Goal: Task Accomplishment & Management: Manage account settings

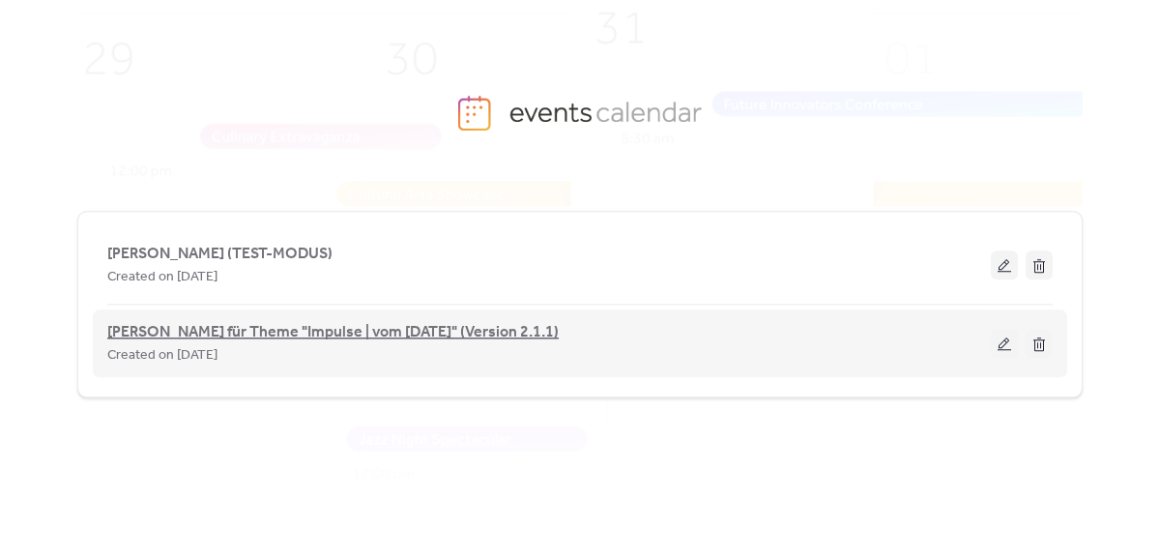
click at [175, 329] on span "[PERSON_NAME] für Theme "Impulse | vom [DATE]" (Version 2.1.1)" at bounding box center [332, 332] width 451 height 23
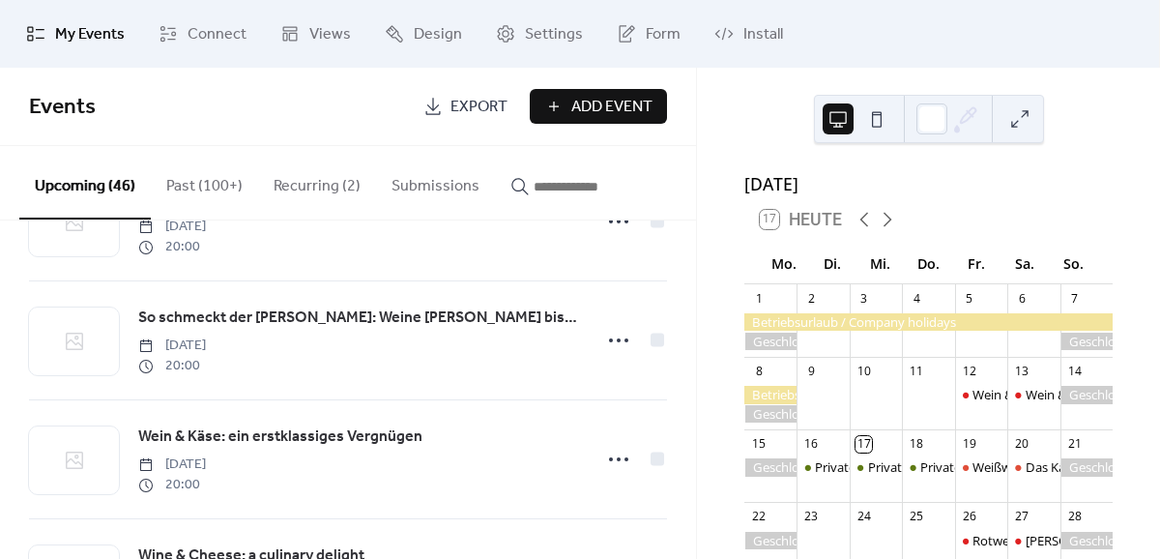
scroll to position [791, 0]
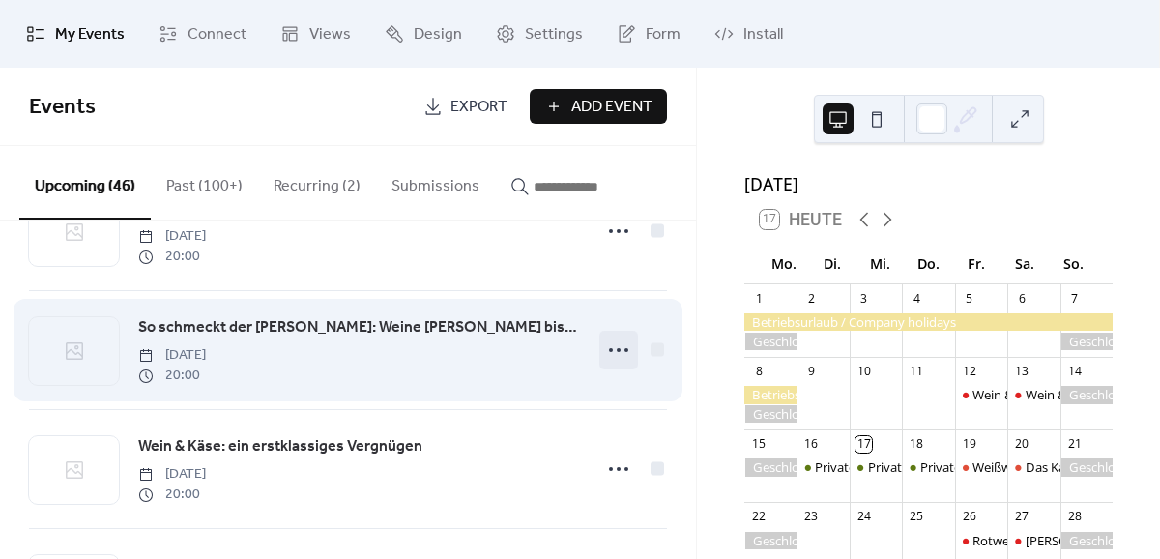
click at [624, 355] on icon at bounding box center [618, 349] width 31 height 31
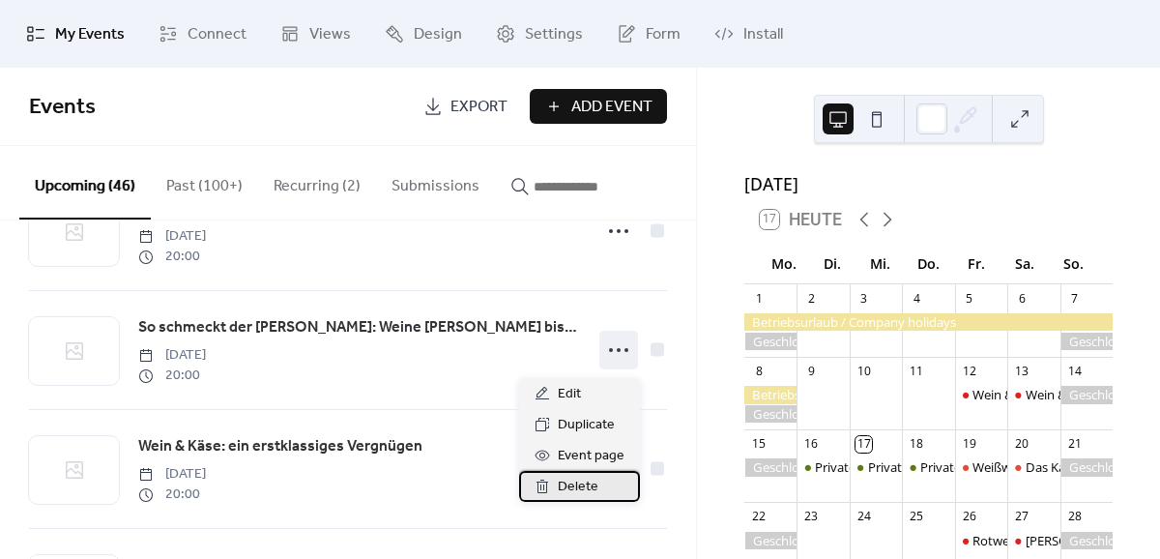
click at [592, 485] on span "Delete" at bounding box center [578, 487] width 41 height 23
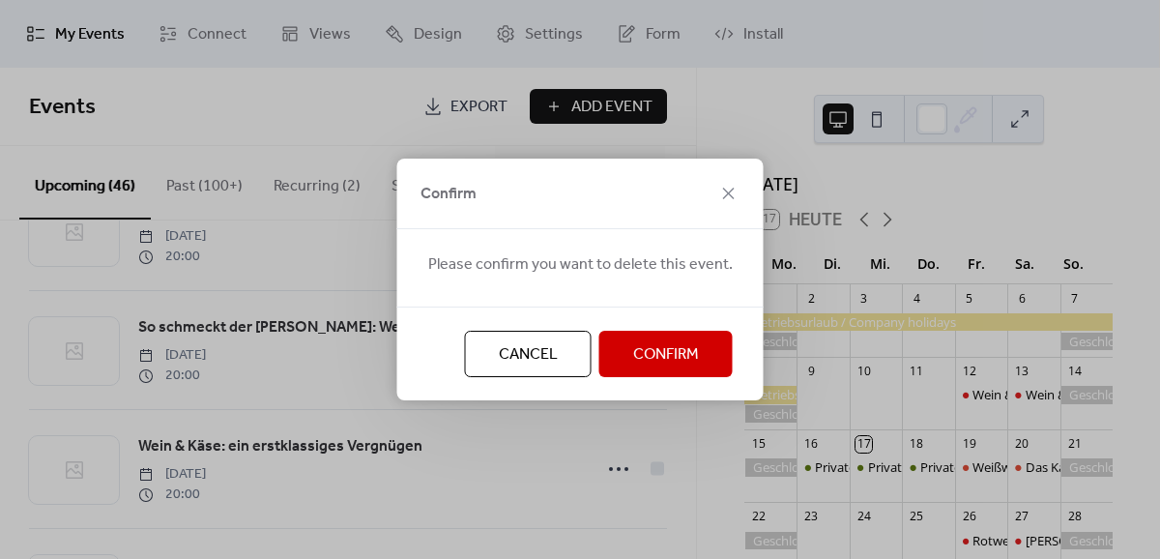
click at [625, 358] on button "Confirm" at bounding box center [665, 354] width 133 height 46
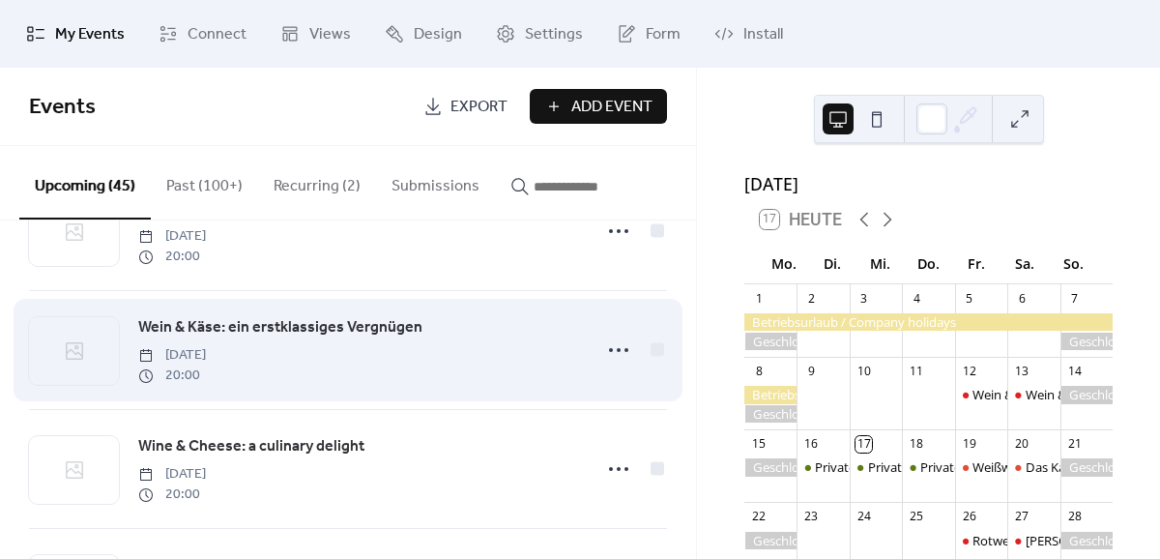
scroll to position [721, 0]
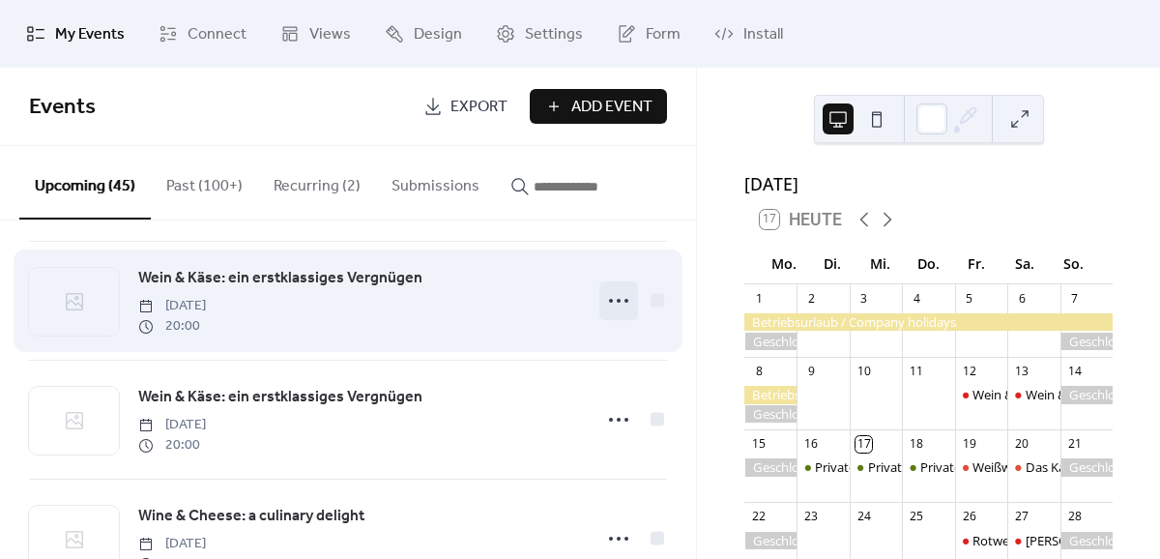
click at [619, 303] on circle at bounding box center [619, 301] width 4 height 4
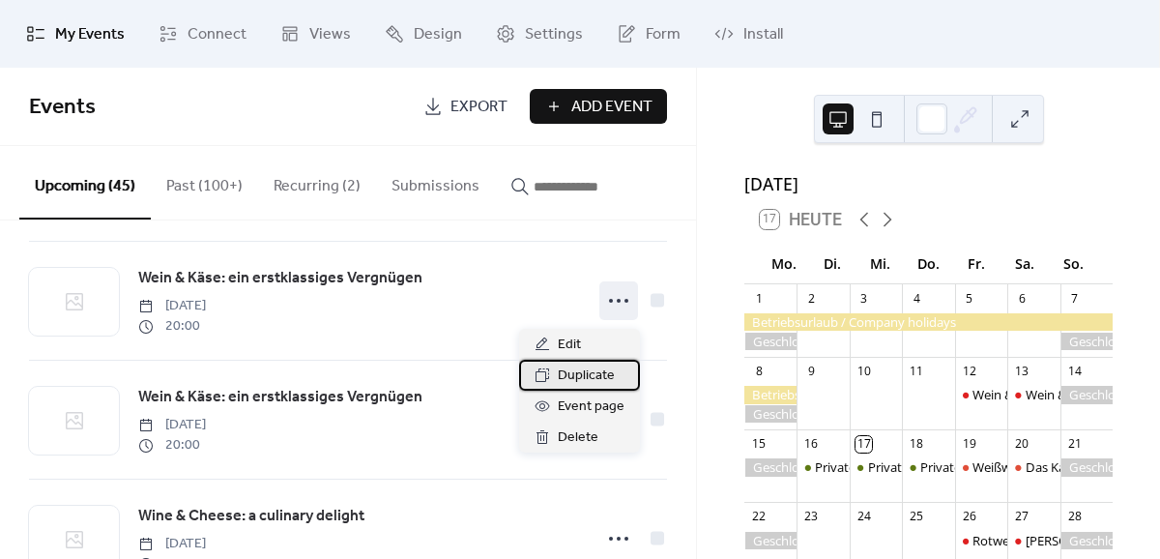
click at [598, 376] on span "Duplicate" at bounding box center [586, 375] width 57 height 23
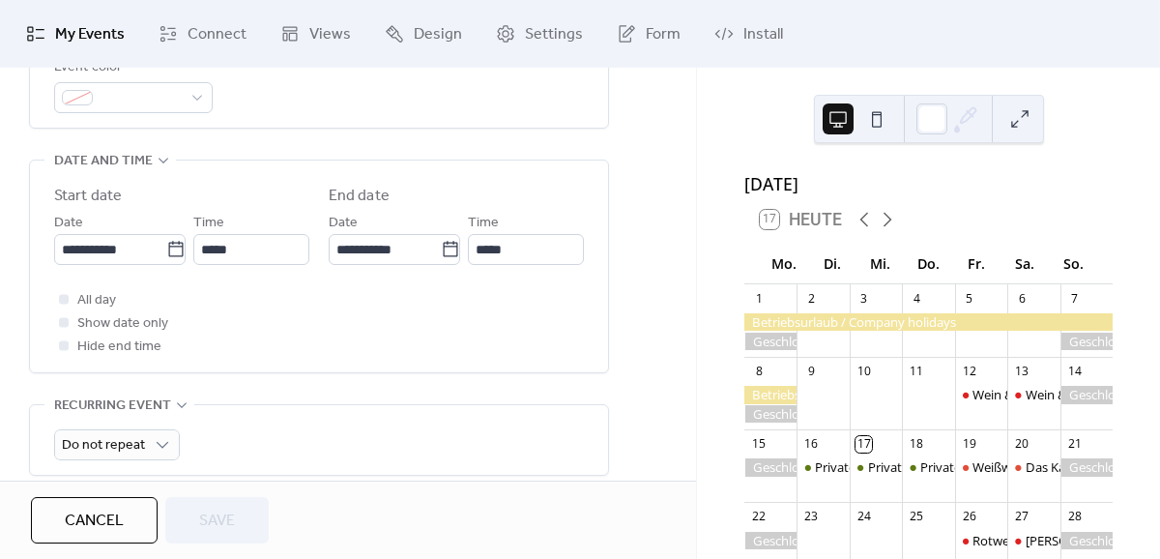
scroll to position [579, 0]
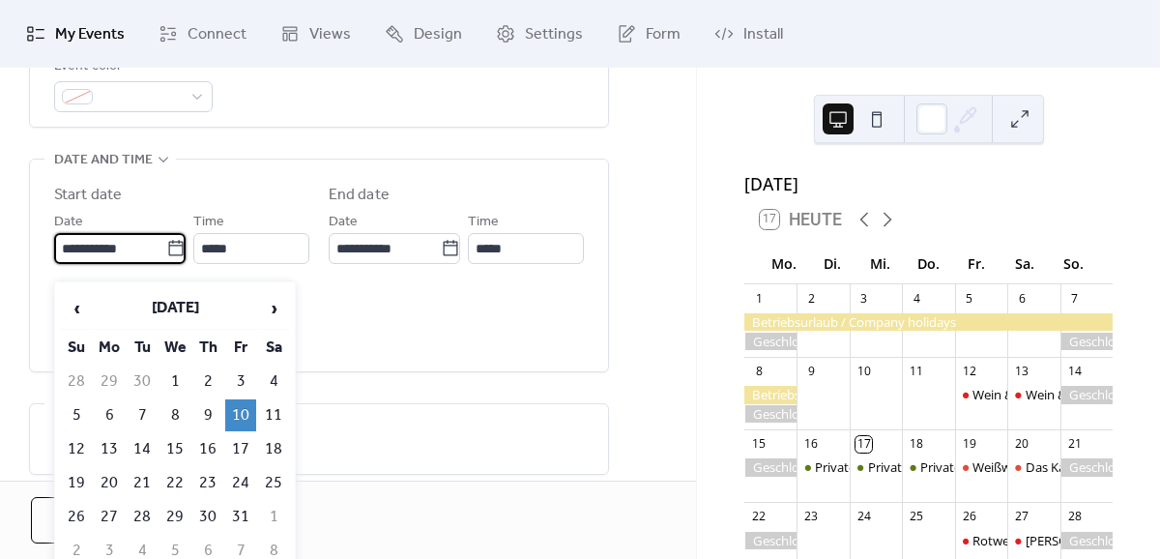
click at [107, 259] on input "**********" at bounding box center [110, 248] width 112 height 31
click at [274, 414] on td "11" at bounding box center [273, 415] width 31 height 32
type input "**********"
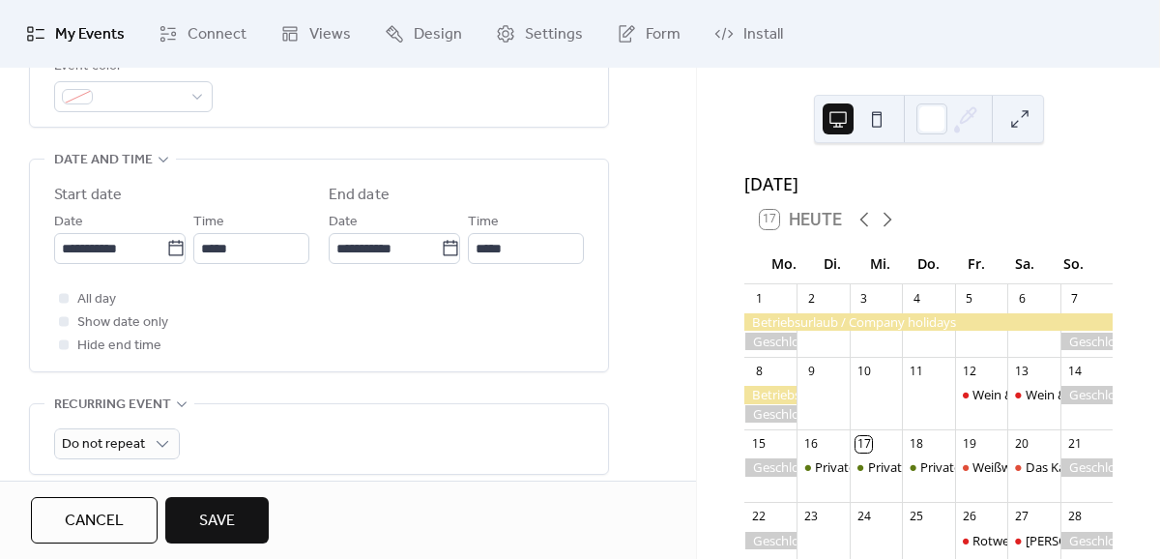
click at [227, 516] on span "Save" at bounding box center [217, 520] width 36 height 23
